Goal: Check status: Check status

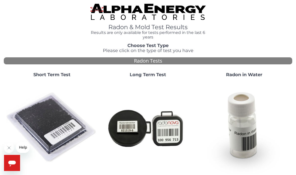
click at [42, 120] on img at bounding box center [52, 127] width 92 height 92
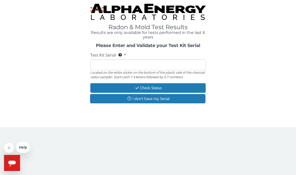
click at [101, 62] on input "Test Kit Serial Located on the white sticker on the bottom of the plastic side …" at bounding box center [147, 64] width 115 height 11
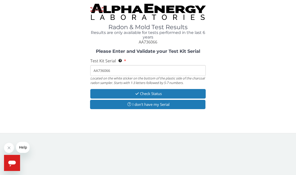
type input "AA736066"
click at [117, 93] on button "Check Status" at bounding box center [147, 93] width 115 height 9
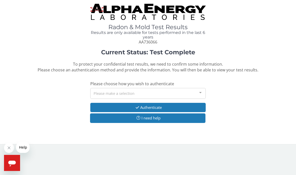
click at [100, 90] on div "Please make a selection" at bounding box center [147, 93] width 115 height 11
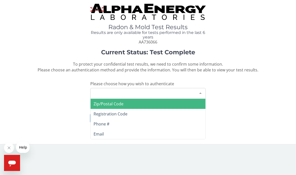
click at [97, 101] on span "Zip/Postal Code" at bounding box center [109, 104] width 30 height 6
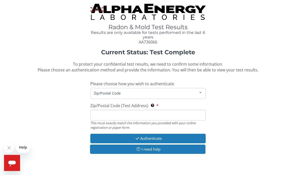
click at [103, 111] on input "Zip/Postal Code (Test Address) This must exactly match the information you prov…" at bounding box center [147, 115] width 115 height 11
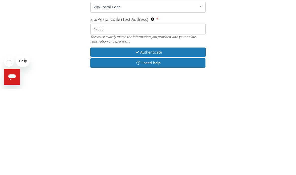
type input "47330"
click at [124, 133] on button "Authenticate" at bounding box center [147, 137] width 115 height 9
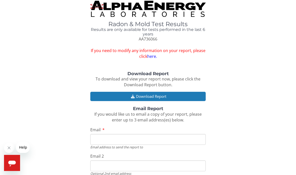
click at [100, 92] on button "Download Report" at bounding box center [147, 96] width 115 height 9
